Goal: Information Seeking & Learning: Understand process/instructions

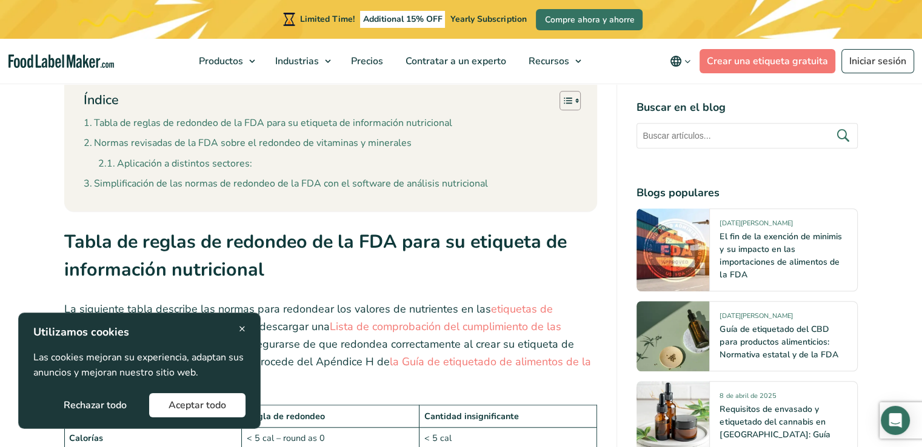
scroll to position [970, 0]
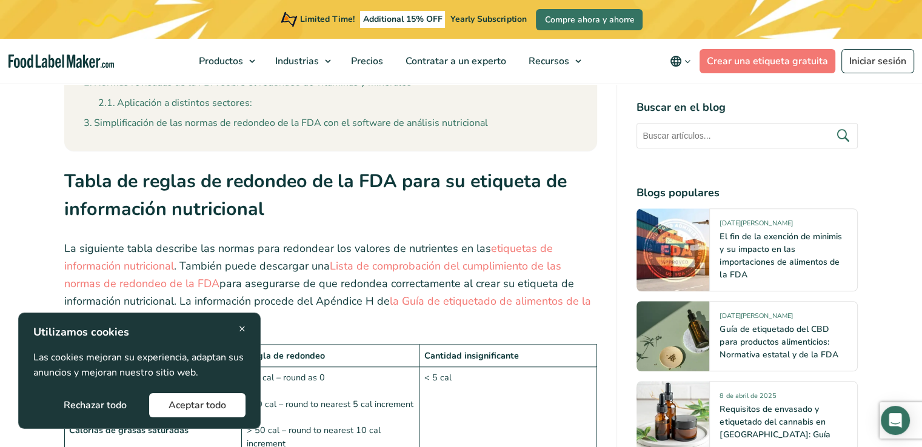
click at [247, 324] on div "× Utilizamos cookies Las cookies mejoran su experiencia, adaptan sus anuncios y…" at bounding box center [139, 371] width 242 height 116
click at [247, 326] on div "× Utilizamos cookies Las cookies mejoran su experiencia, adaptan sus anuncios y…" at bounding box center [139, 371] width 242 height 116
click at [242, 330] on span "×" at bounding box center [242, 329] width 7 height 16
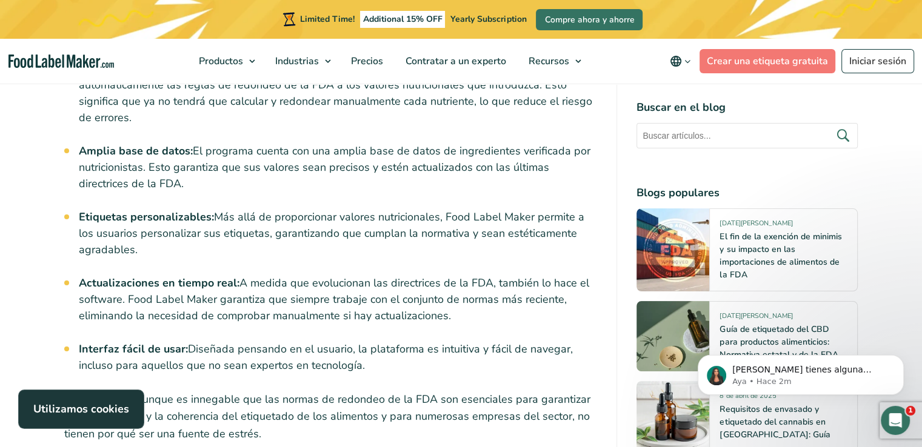
scroll to position [4971, 0]
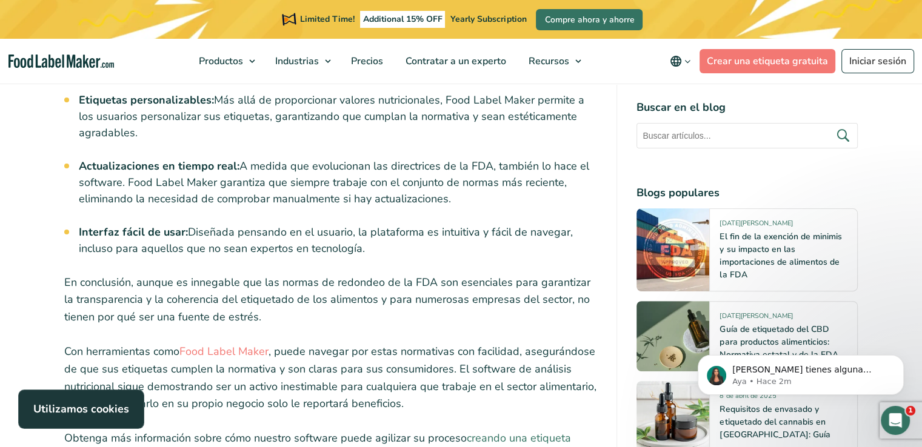
click at [473, 431] on link "creando una etiqueta gratuita" at bounding box center [317, 447] width 507 height 32
